Goal: Navigation & Orientation: Find specific page/section

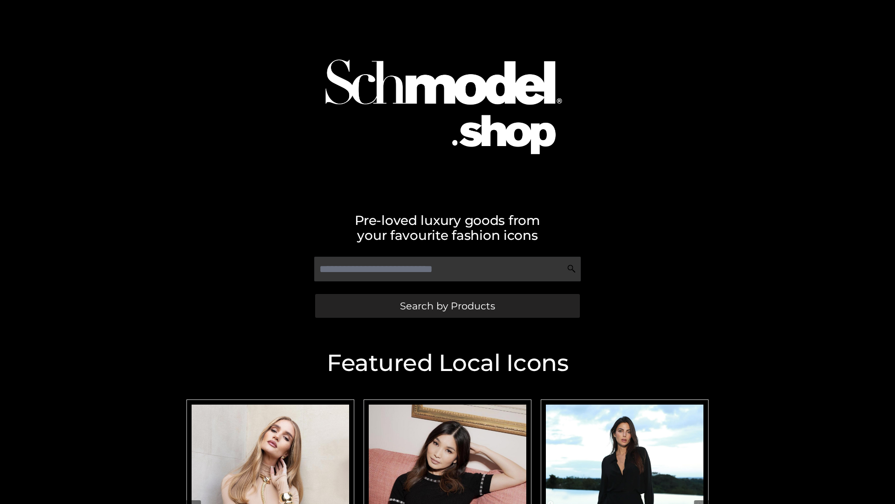
click at [447, 305] on span "Search by Products" at bounding box center [447, 306] width 95 height 10
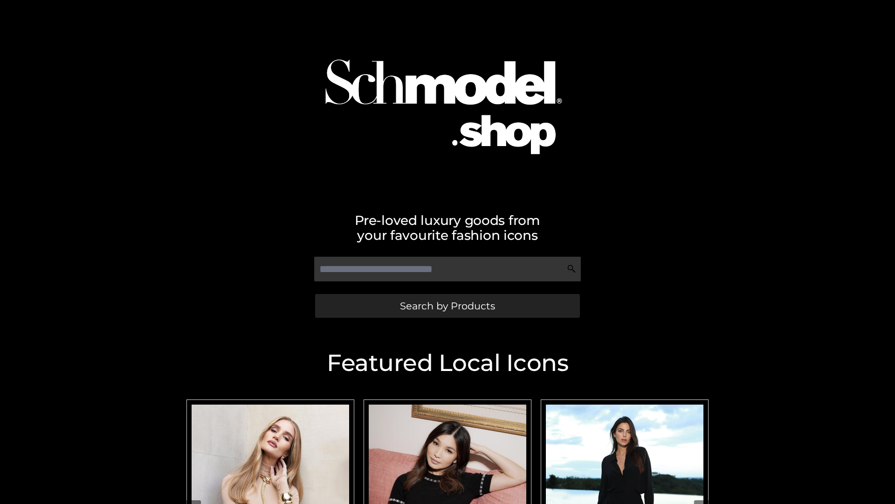
click at [447, 305] on span "Search by Products" at bounding box center [447, 306] width 95 height 10
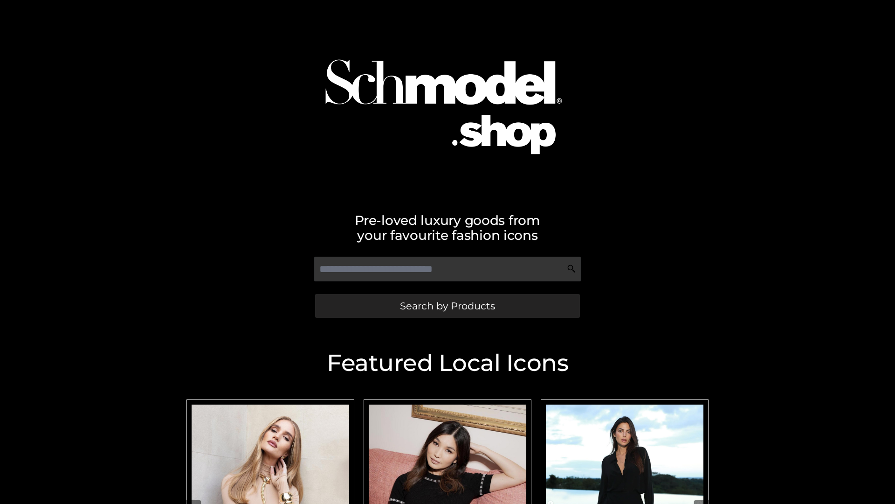
click at [447, 305] on span "Search by Products" at bounding box center [447, 306] width 95 height 10
